Goal: Obtain resource: Download file/media

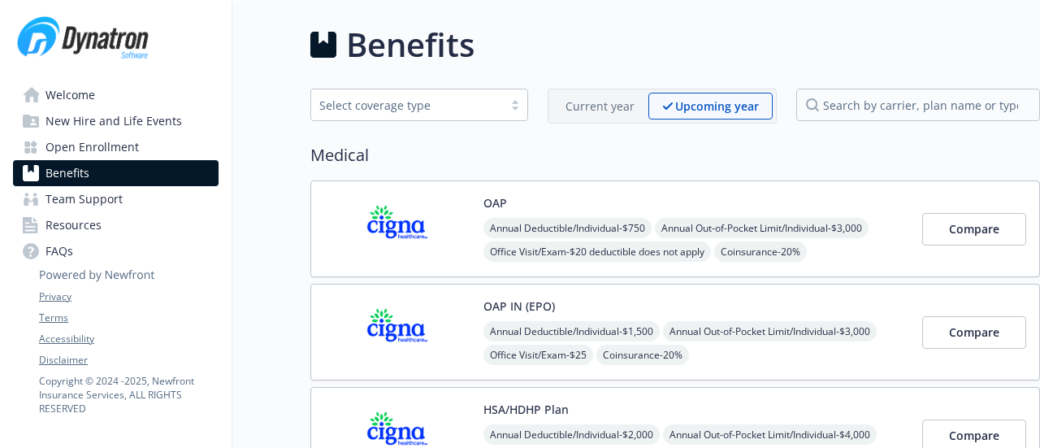
click at [93, 194] on span "Team Support" at bounding box center [83, 199] width 77 height 26
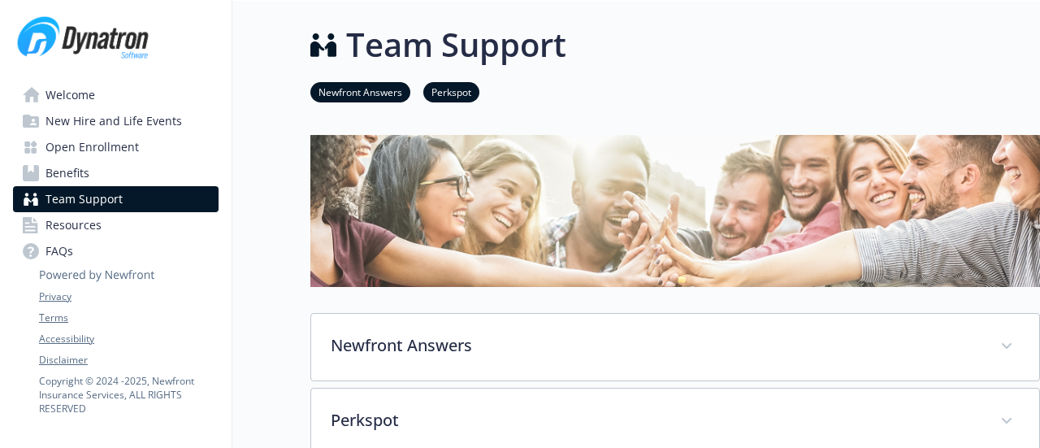
click at [590, 188] on img at bounding box center [675, 211] width 730 height 152
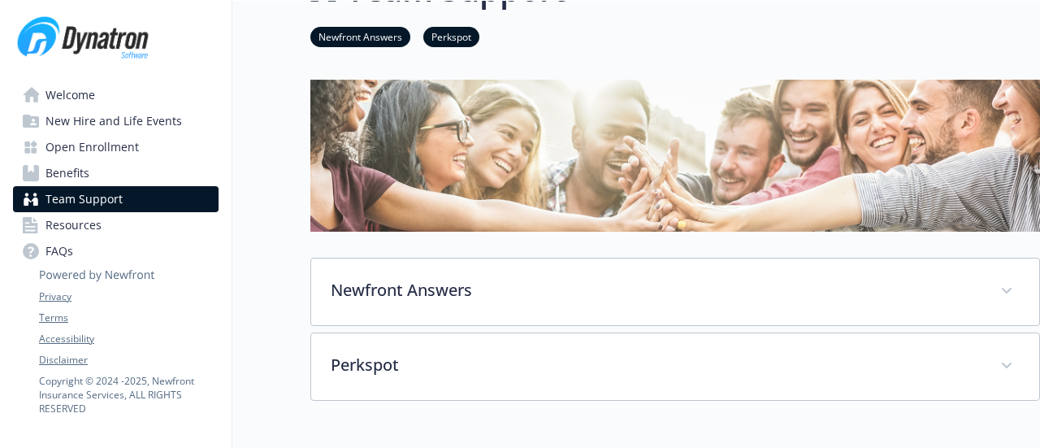
scroll to position [81, 0]
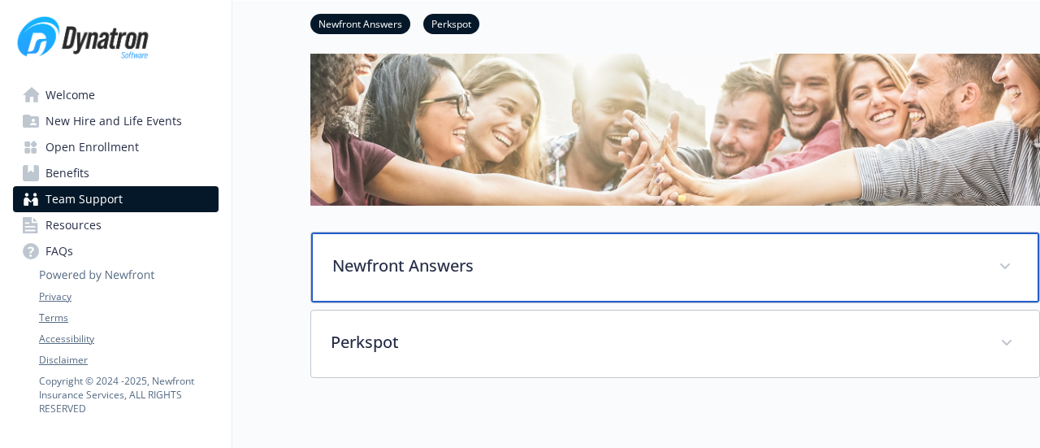
click at [624, 268] on p "Newfront Answers" at bounding box center [655, 265] width 647 height 24
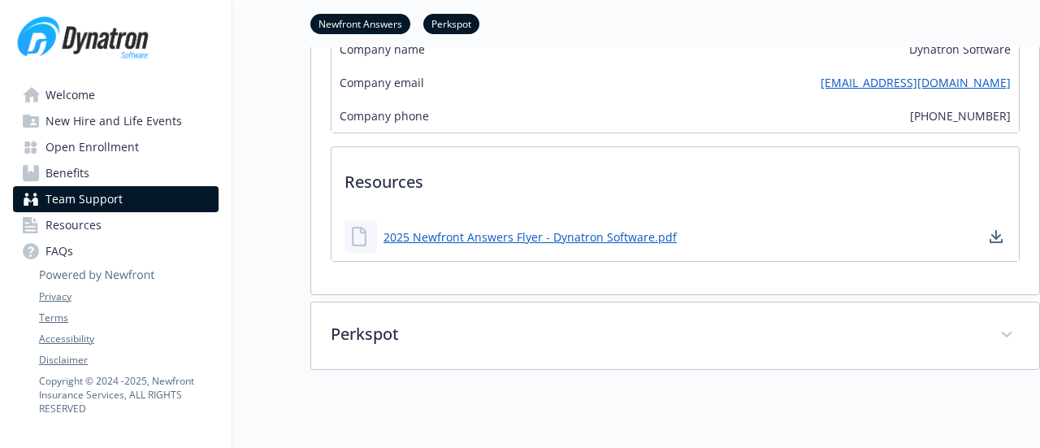
scroll to position [569, 0]
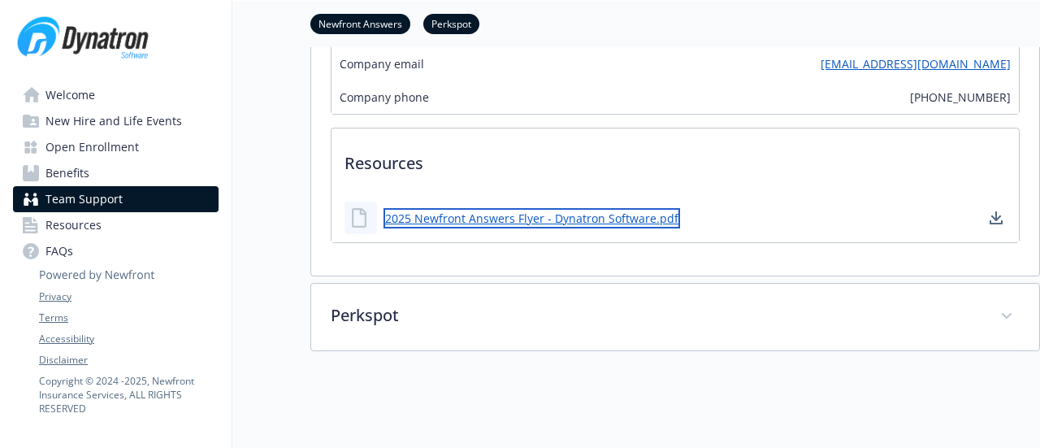
click at [570, 226] on link "2025 Newfront Answers Flyer - Dynatron Software.pdf" at bounding box center [531, 218] width 297 height 20
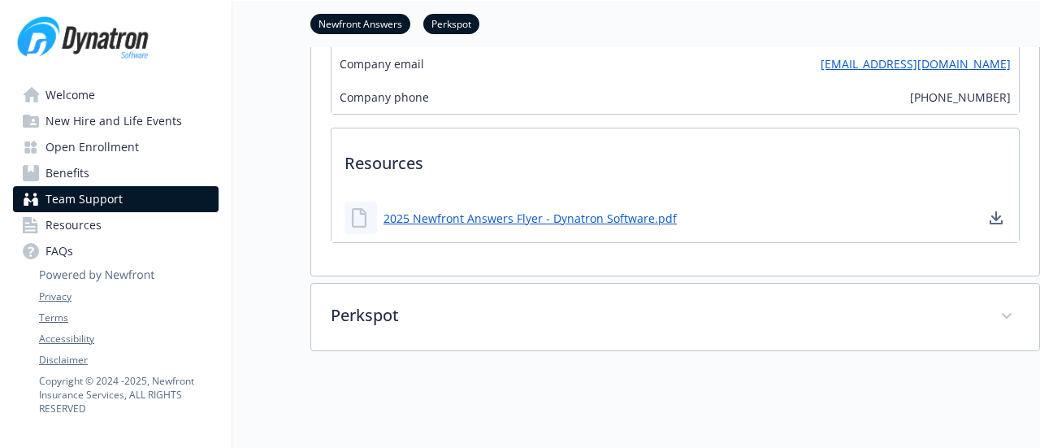
click at [58, 222] on span "Resources" at bounding box center [73, 225] width 56 height 26
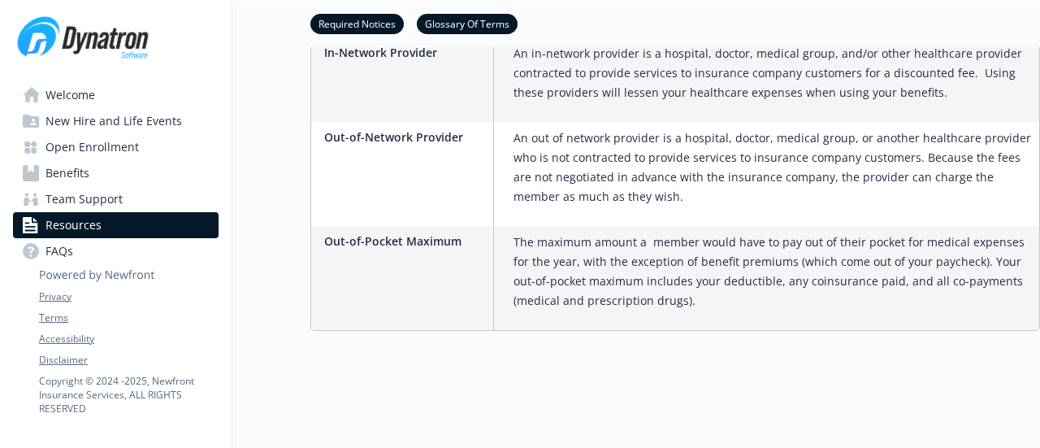
scroll to position [1261, 0]
click at [60, 249] on icon at bounding box center [97, 262] width 116 height 41
drag, startPoint x: 44, startPoint y: 252, endPoint x: 65, endPoint y: 251, distance: 21.1
click at [55, 252] on icon at bounding box center [97, 262] width 116 height 41
click at [65, 251] on icon at bounding box center [97, 262] width 116 height 41
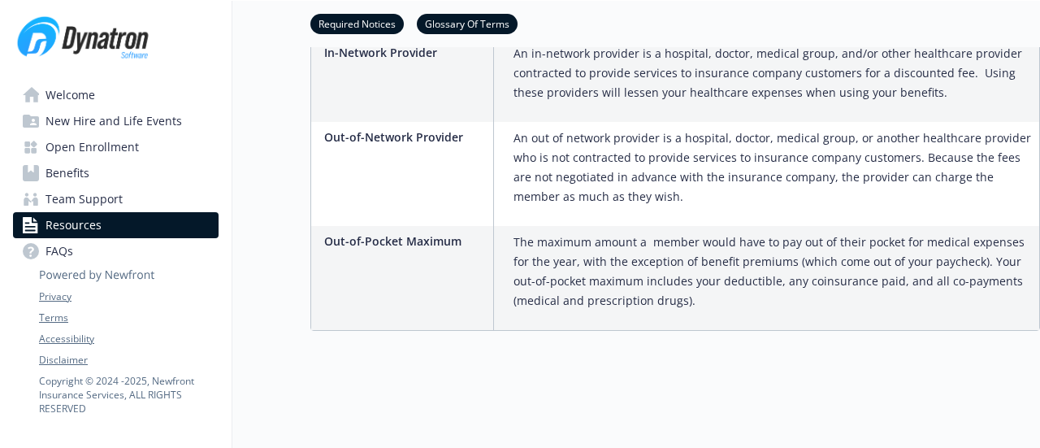
click at [52, 251] on icon at bounding box center [97, 262] width 116 height 41
click at [47, 253] on icon at bounding box center [97, 262] width 116 height 41
click at [65, 175] on span "Benefits" at bounding box center [67, 173] width 44 height 26
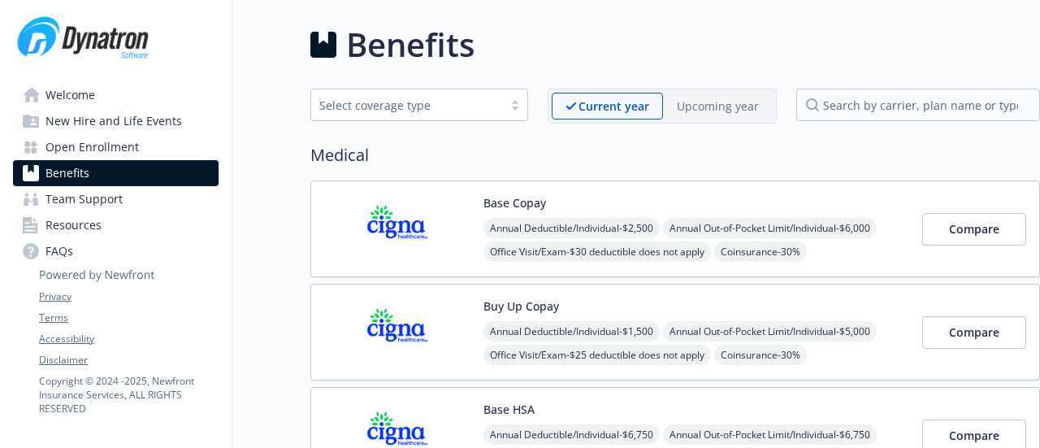
click at [54, 147] on span "Open Enrollment" at bounding box center [91, 147] width 93 height 26
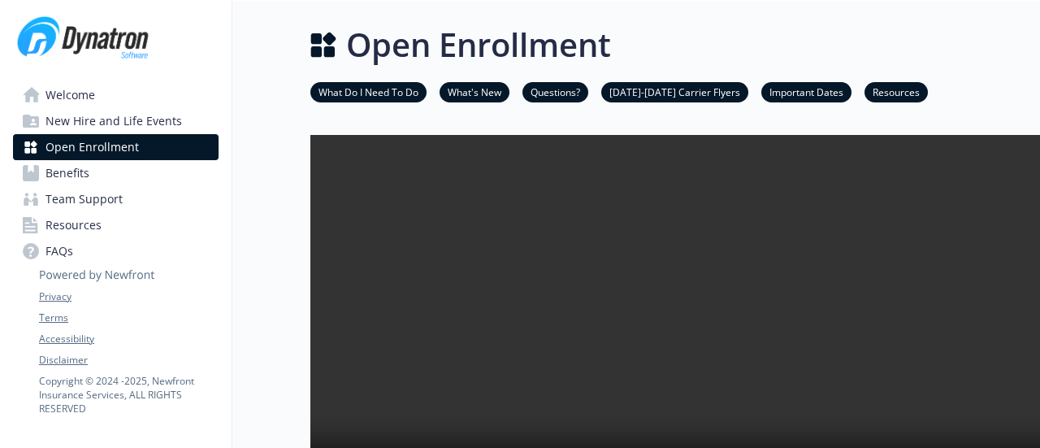
click at [665, 90] on link "[DATE]-[DATE] Carrier Flyers" at bounding box center [674, 91] width 147 height 15
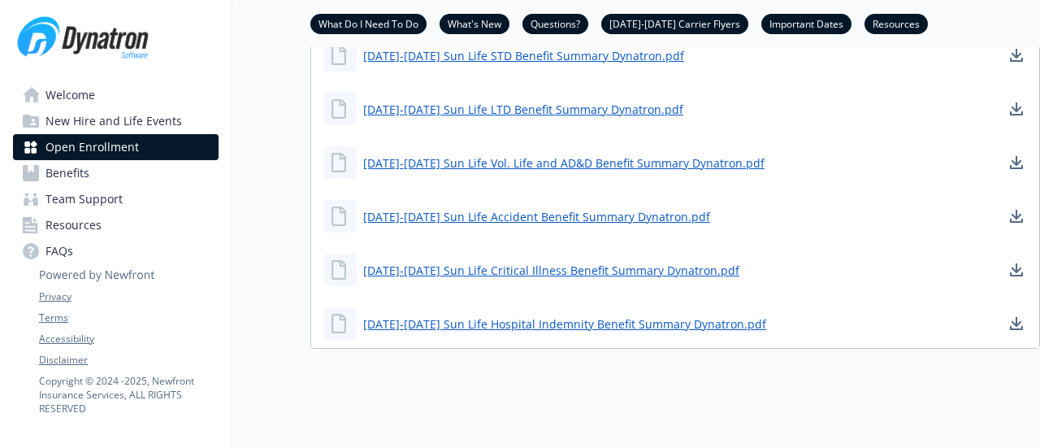
scroll to position [1871, 12]
